Goal: Task Accomplishment & Management: Use online tool/utility

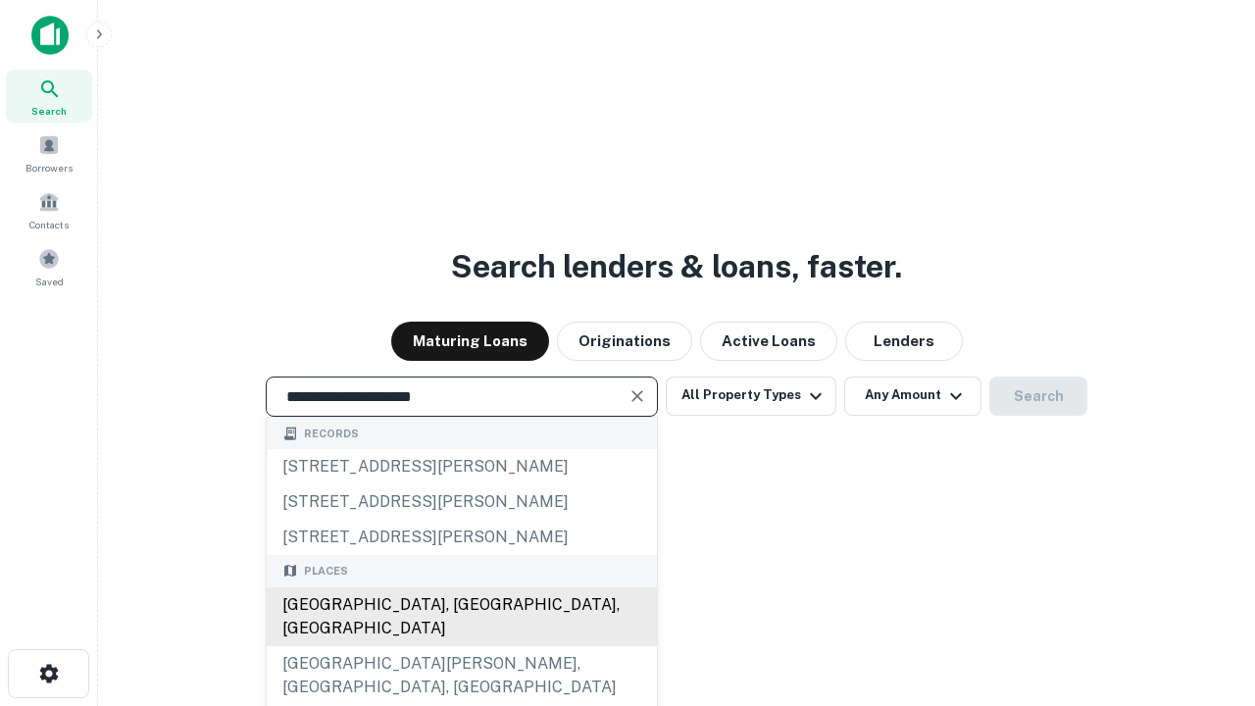
click at [461, 646] on div "[GEOGRAPHIC_DATA], [GEOGRAPHIC_DATA], [GEOGRAPHIC_DATA]" at bounding box center [462, 616] width 390 height 59
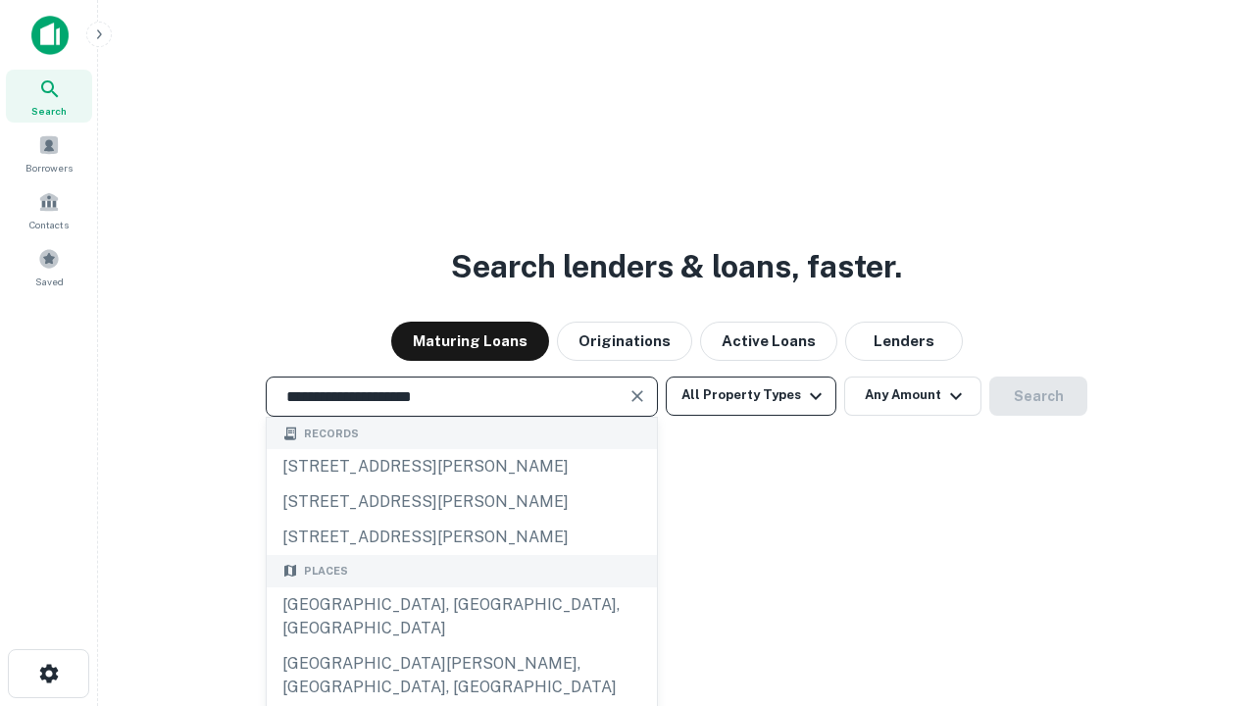
type input "**********"
click at [751, 395] on button "All Property Types" at bounding box center [751, 396] width 171 height 39
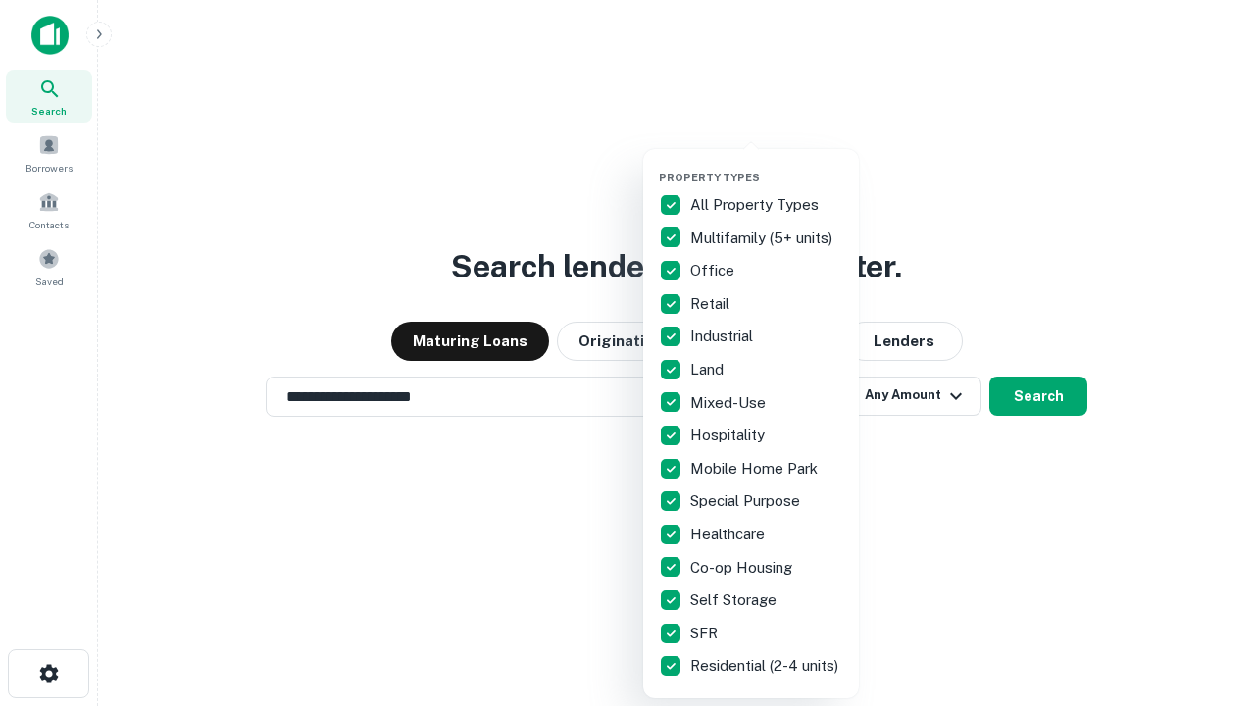
click at [767, 165] on button "button" at bounding box center [767, 165] width 216 height 1
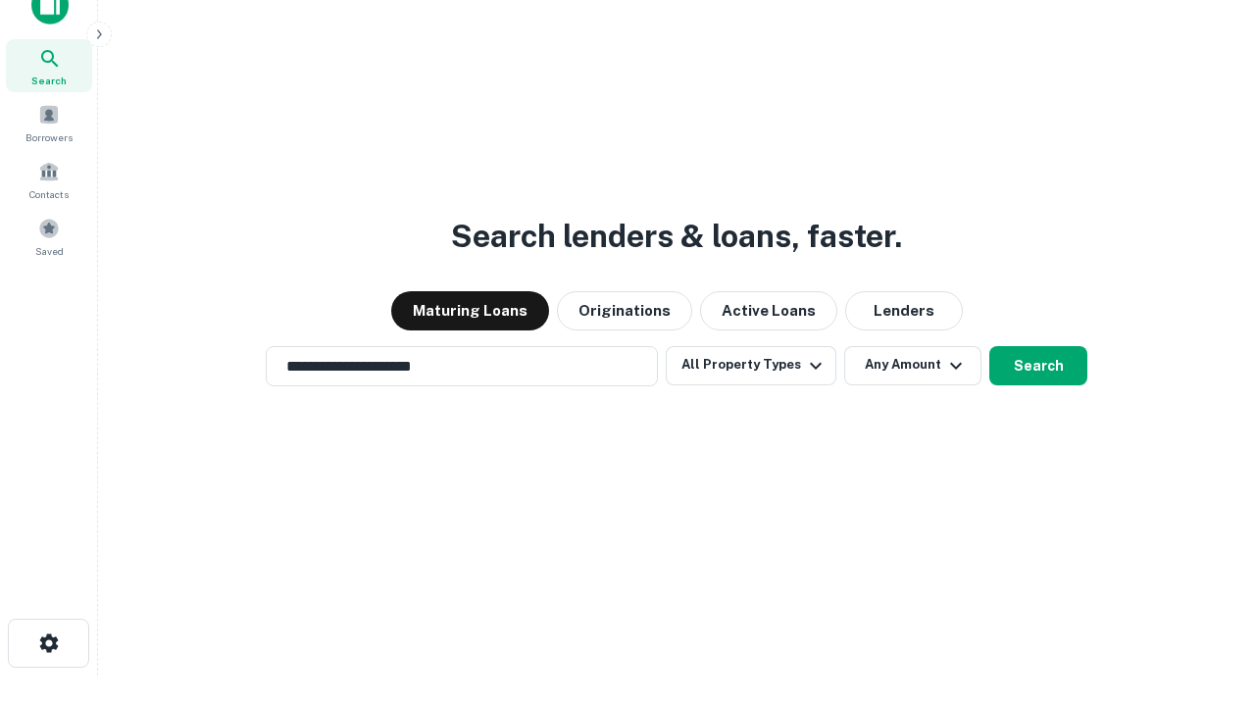
scroll to position [12, 236]
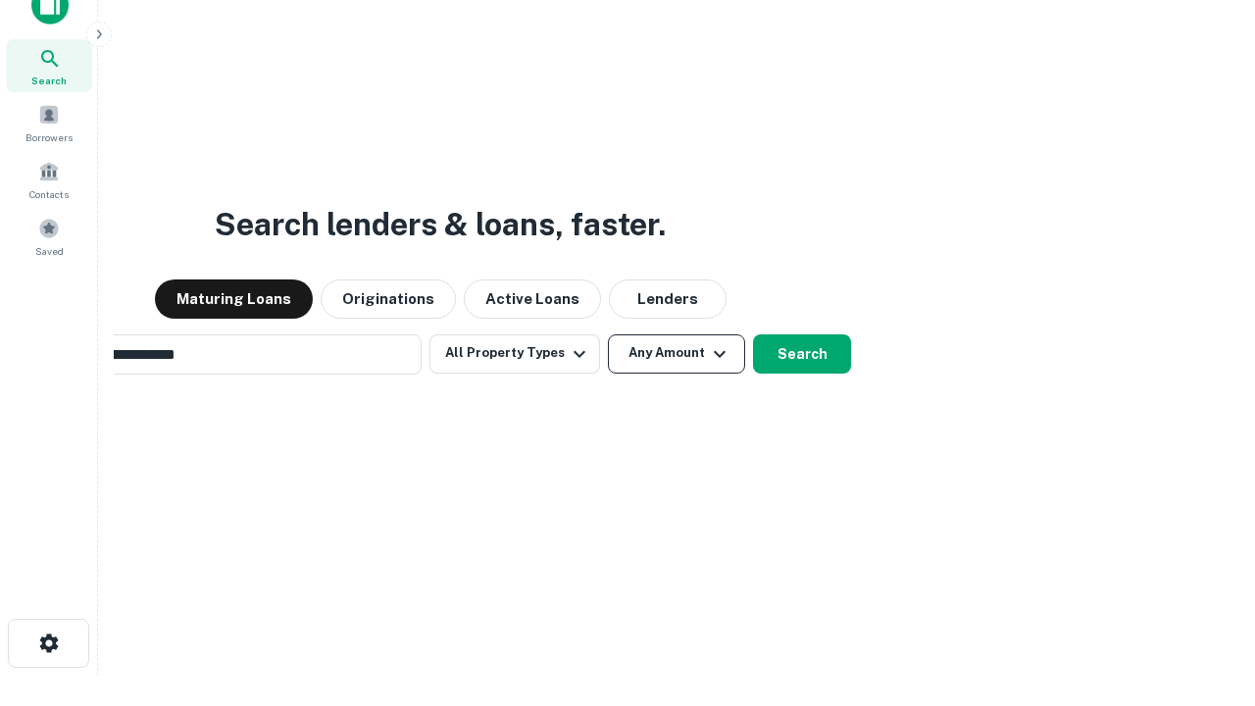
click at [608, 334] on button "Any Amount" at bounding box center [676, 353] width 137 height 39
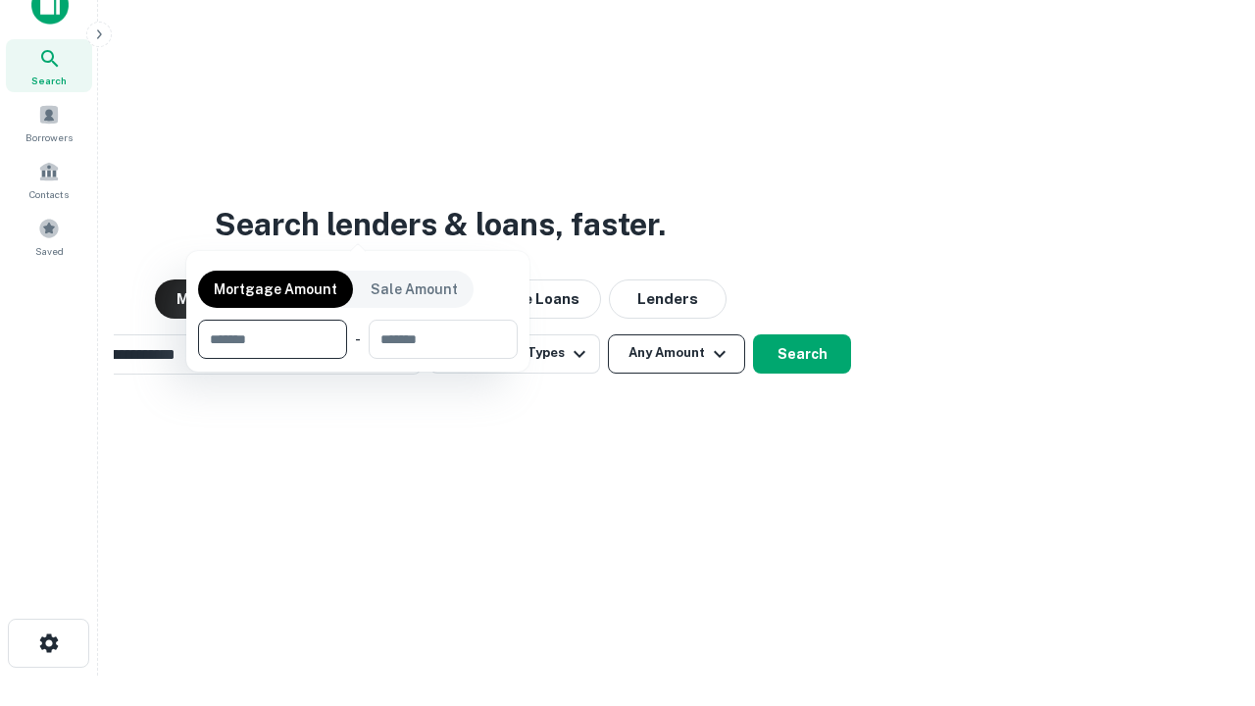
scroll to position [31, 0]
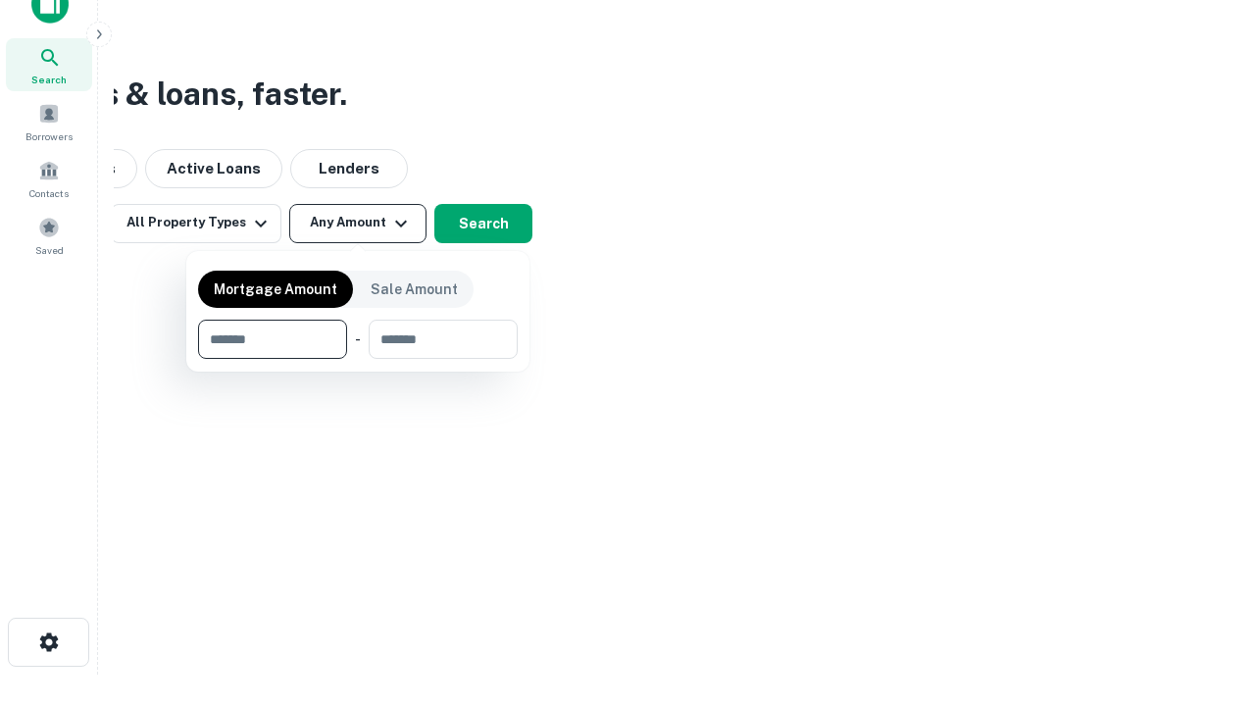
type input "*******"
click at [358, 359] on button "button" at bounding box center [358, 359] width 320 height 1
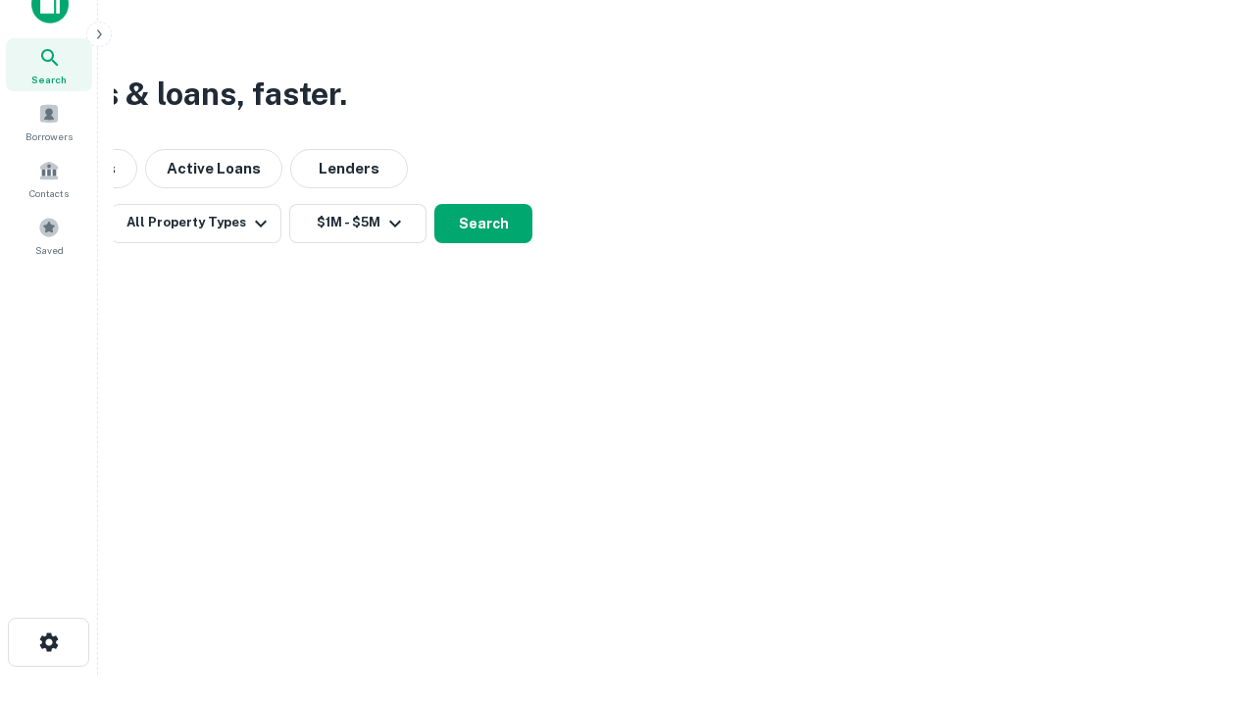
scroll to position [12, 362]
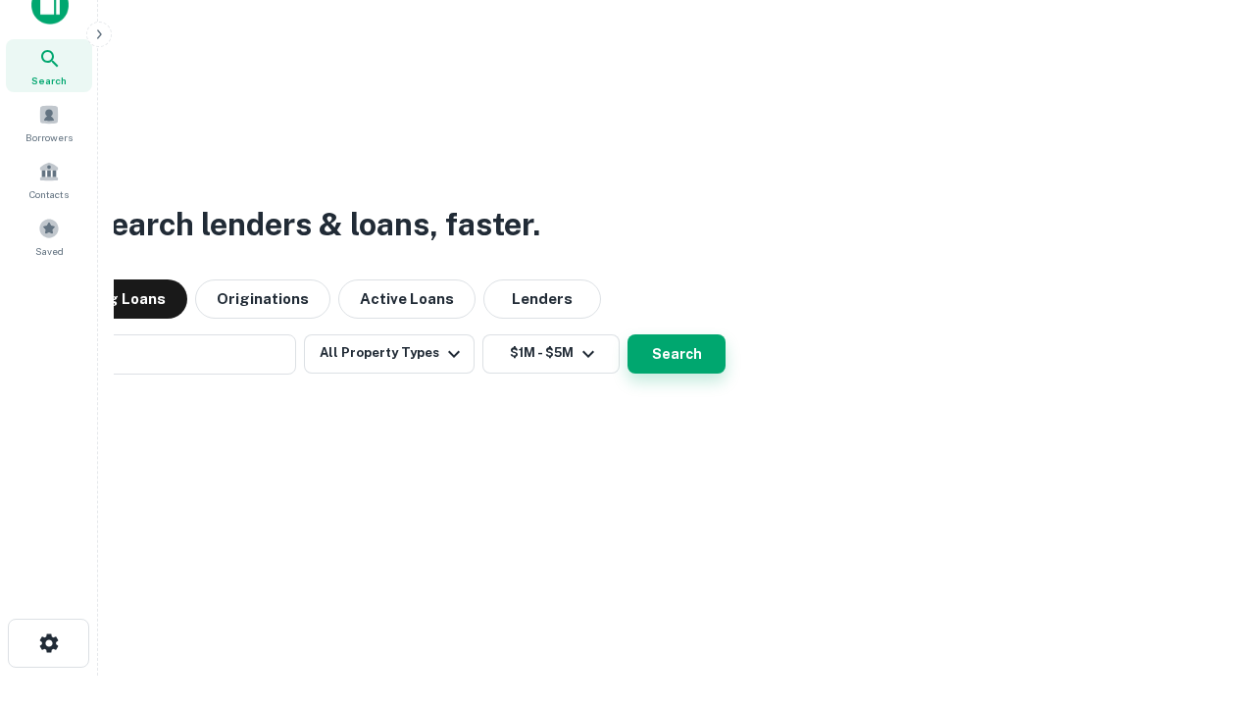
click at [628, 334] on button "Search" at bounding box center [677, 353] width 98 height 39
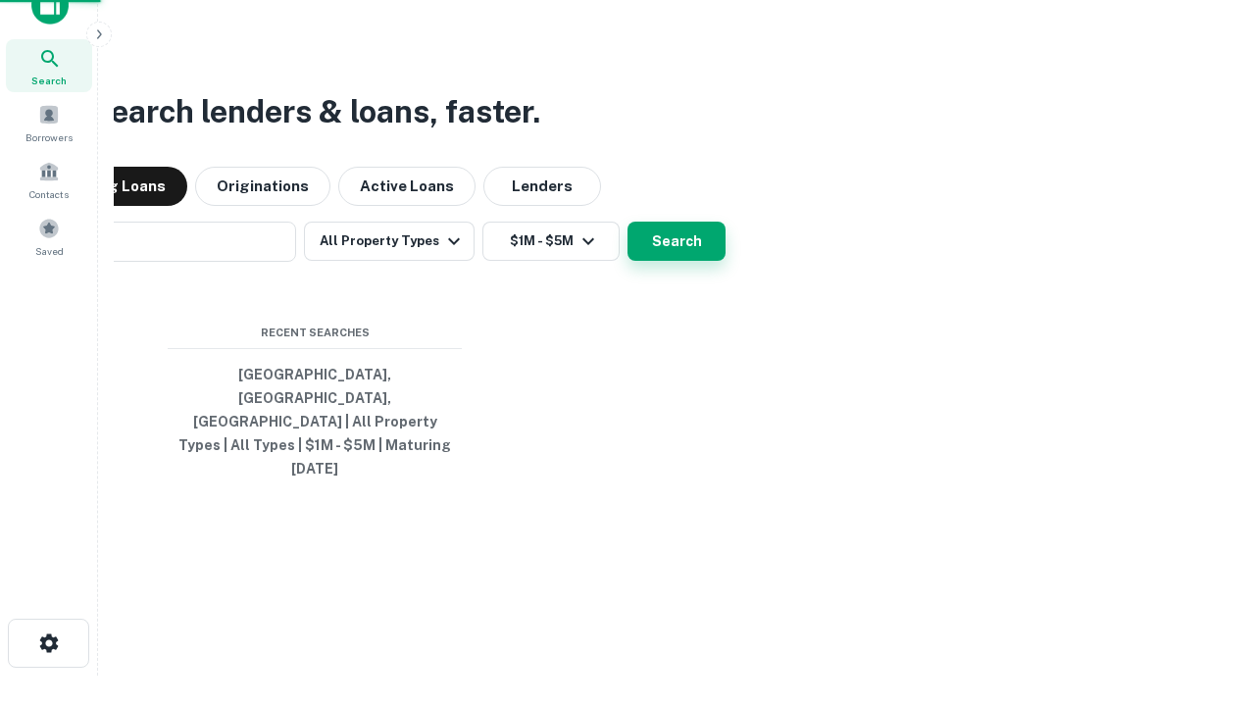
scroll to position [52, 555]
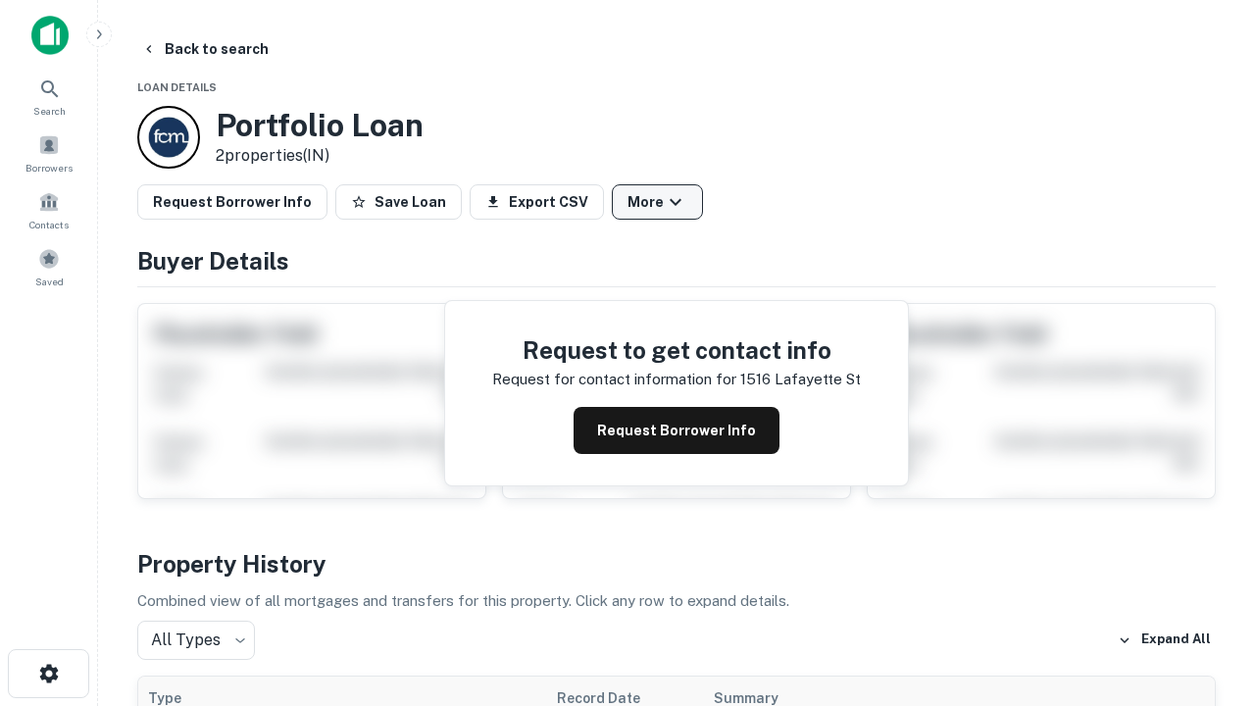
click at [657, 202] on button "More" at bounding box center [657, 201] width 91 height 35
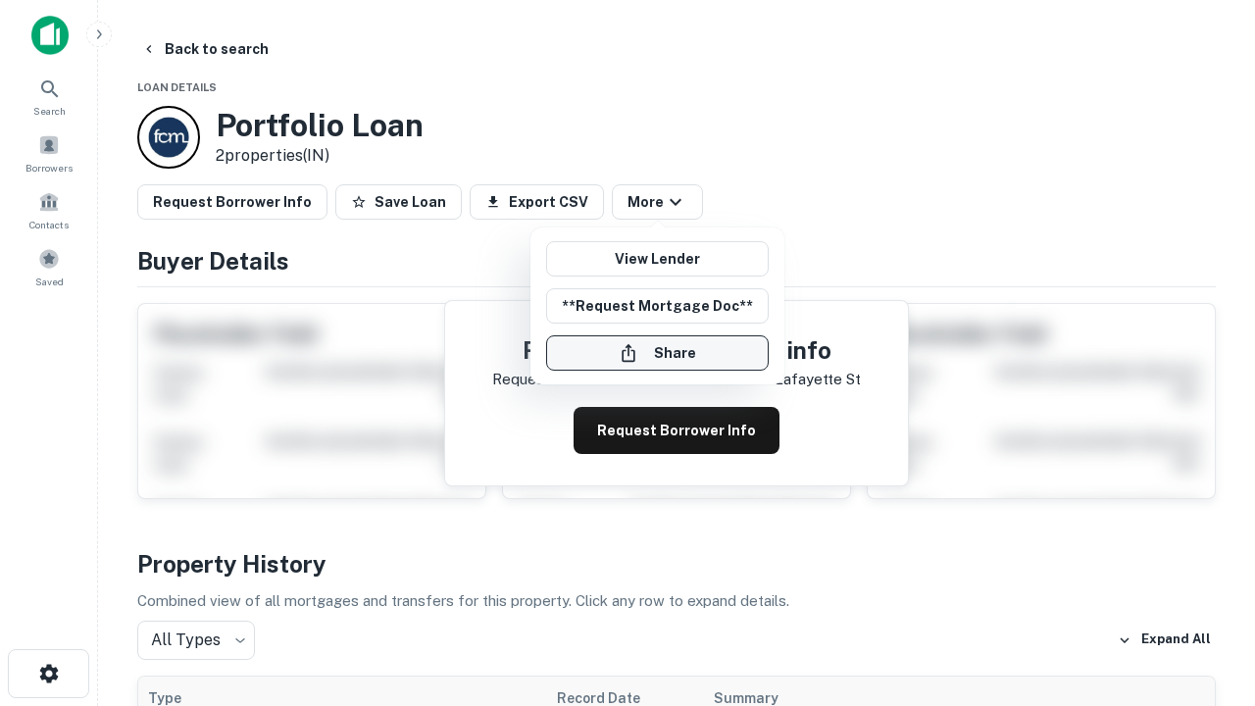
click at [657, 353] on button "Share" at bounding box center [657, 352] width 223 height 35
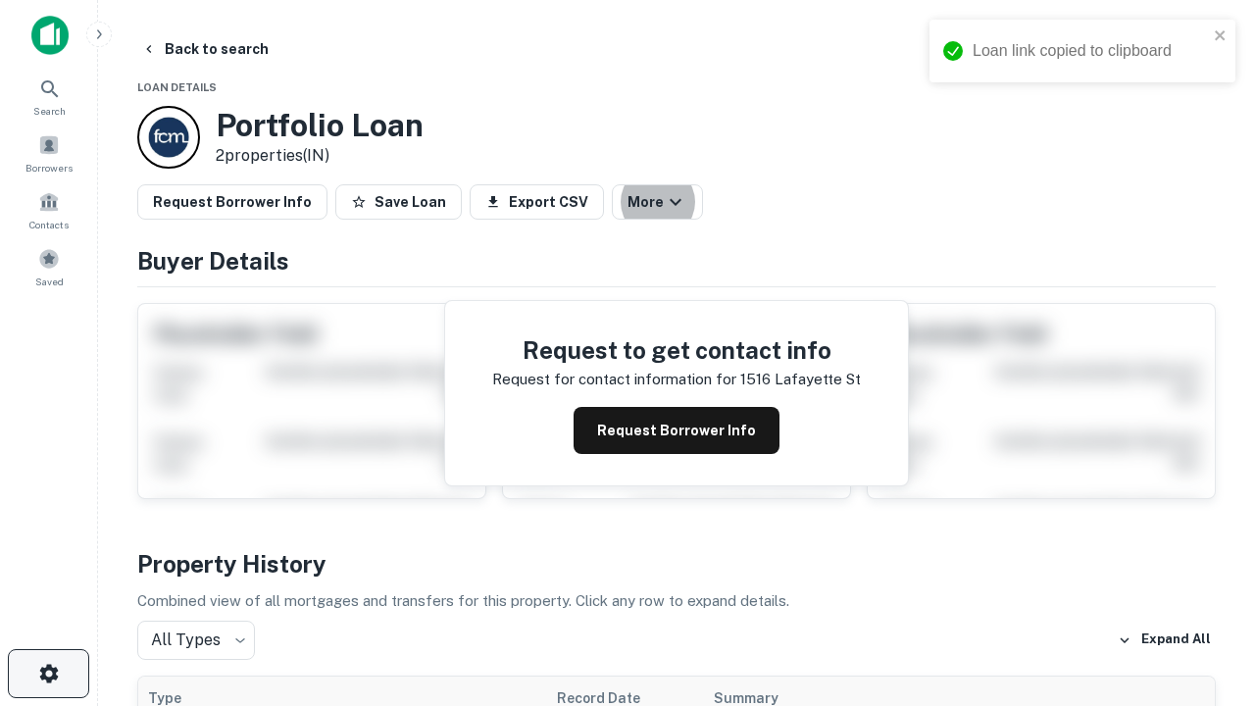
click at [48, 674] on icon "button" at bounding box center [49, 674] width 24 height 24
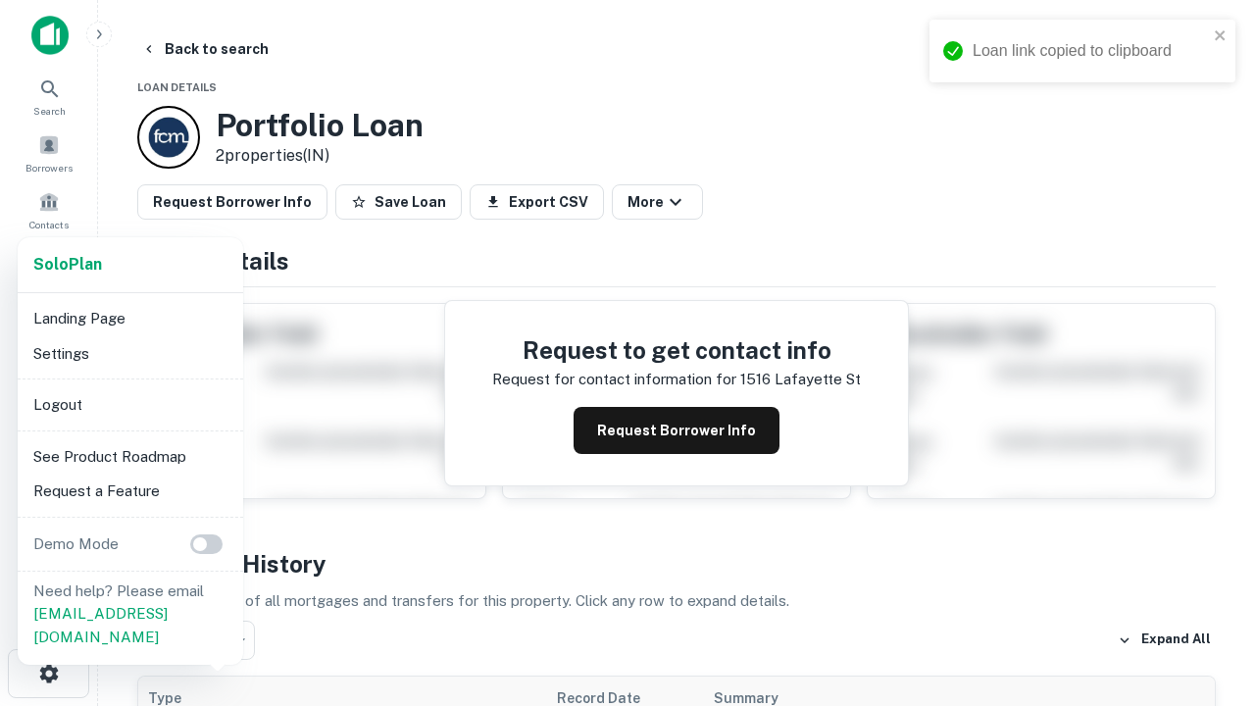
click at [129, 404] on li "Logout" at bounding box center [130, 404] width 210 height 35
